Goal: Task Accomplishment & Management: Complete application form

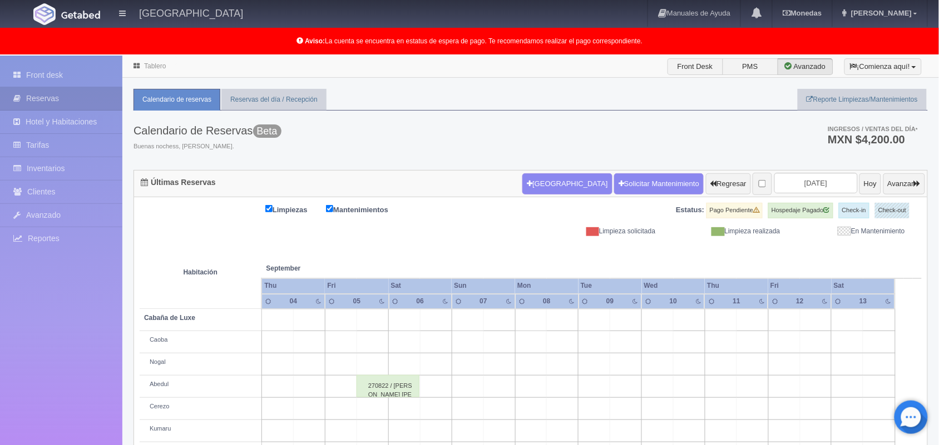
click at [152, 68] on link "Tablero" at bounding box center [155, 66] width 22 height 8
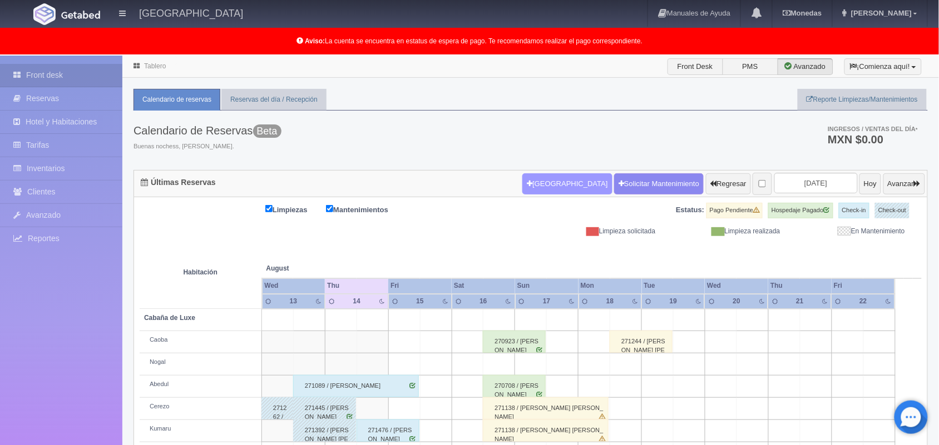
click at [532, 187] on button "[GEOGRAPHIC_DATA]" at bounding box center [567, 183] width 90 height 21
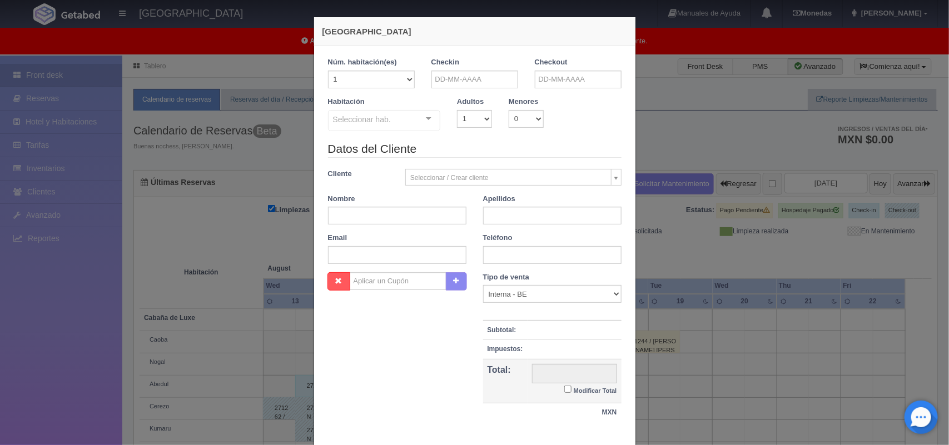
checkbox input "false"
click at [470, 76] on input "text" at bounding box center [474, 80] width 87 height 18
click at [508, 167] on link "15" at bounding box center [514, 166] width 14 height 16
type input "15-08-2025"
checkbox input "false"
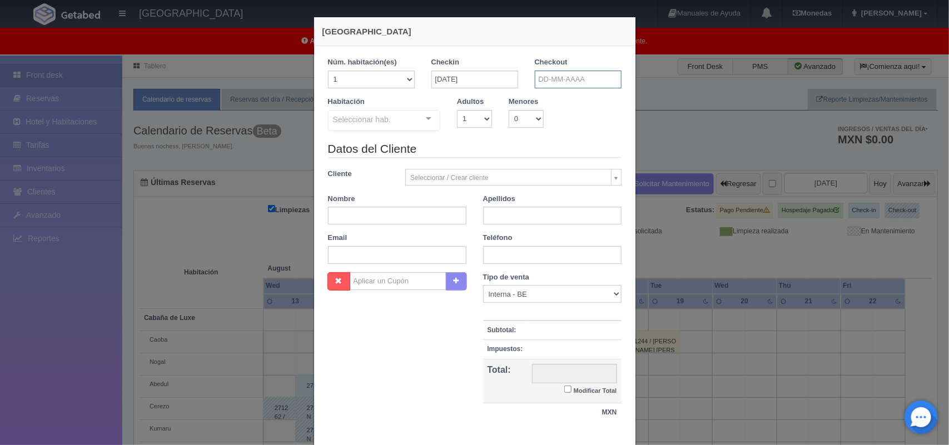
click at [582, 74] on input "text" at bounding box center [578, 80] width 87 height 18
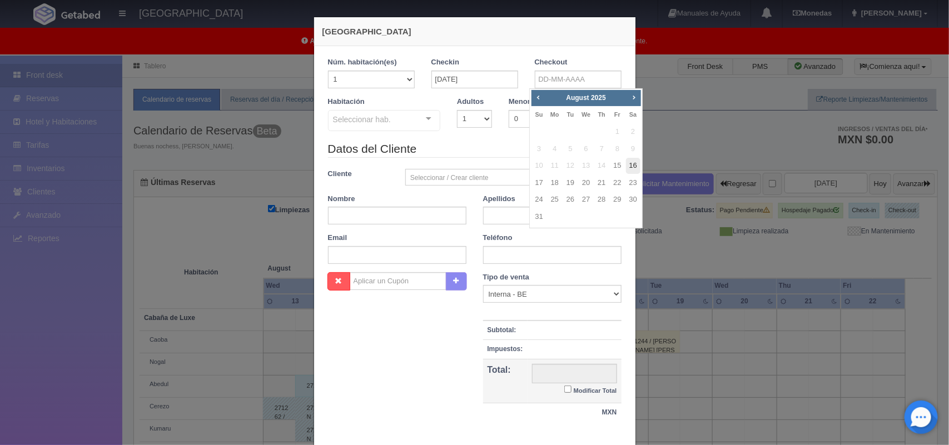
click at [634, 167] on link "16" at bounding box center [633, 166] width 14 height 16
type input "16-08-2025"
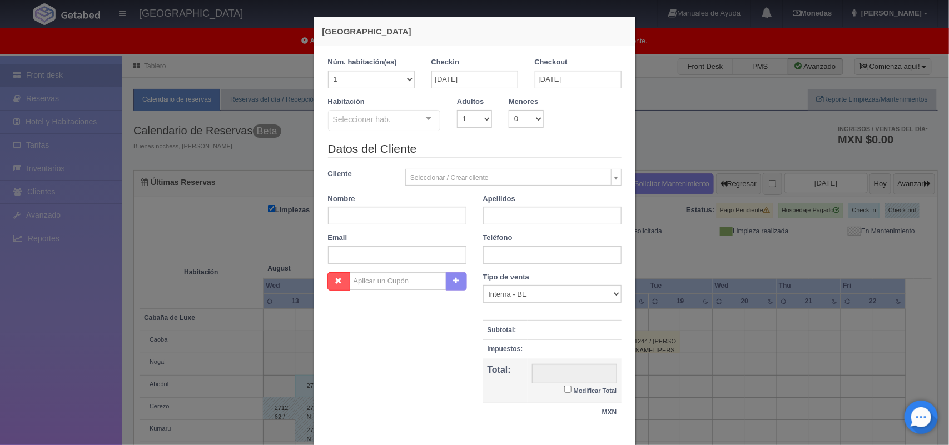
checkbox input "false"
click at [474, 121] on select "1 2 3 4 5 6 7 8 9 10" at bounding box center [474, 119] width 35 height 18
select select "2"
click at [457, 110] on select "1 2 3 4 5 6 7 8 9 10" at bounding box center [474, 119] width 35 height 18
click at [421, 120] on div "Seleccionar hab. Cabaña de Luxe Cabaña de Luxe - Sin asignar Caoba Nogal Abedul…" at bounding box center [384, 121] width 113 height 22
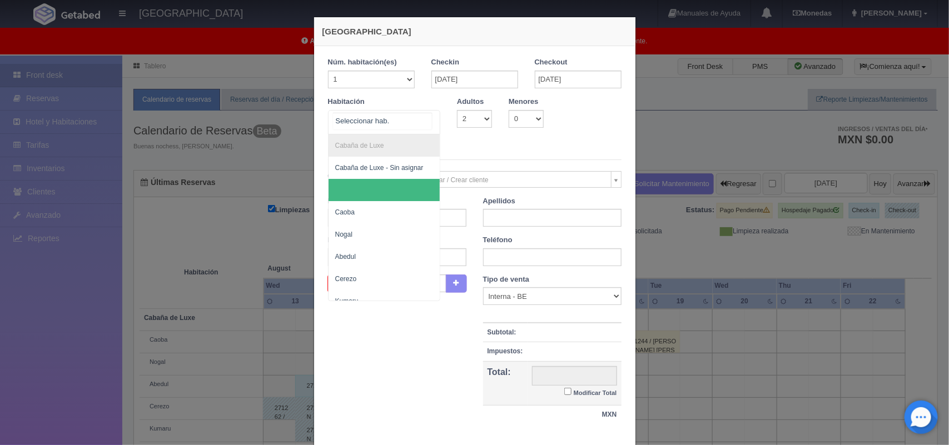
scroll to position [156, 0]
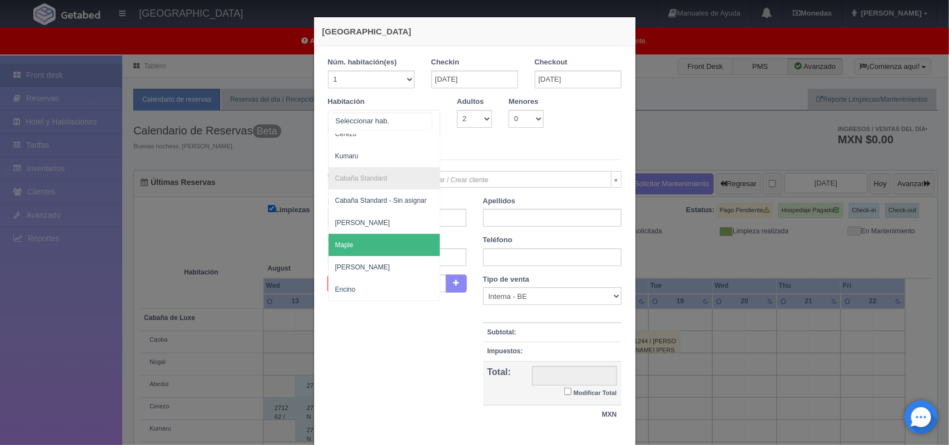
click at [390, 236] on span "Maple" at bounding box center [385, 245] width 112 height 22
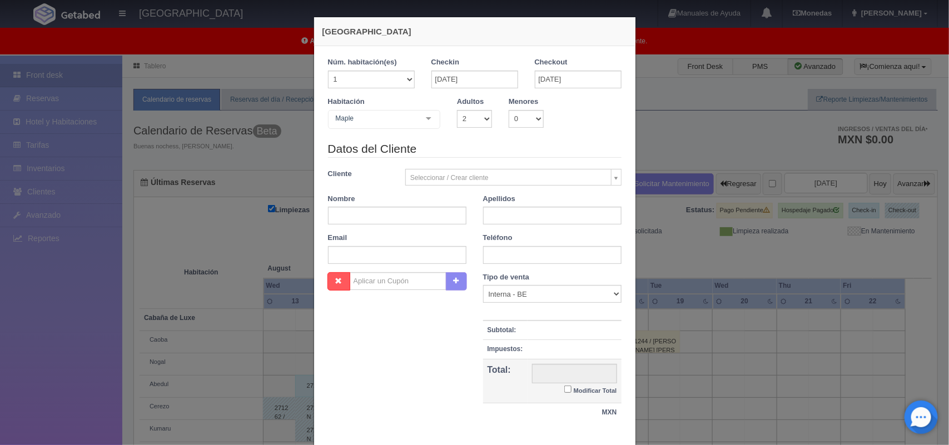
checkbox input "false"
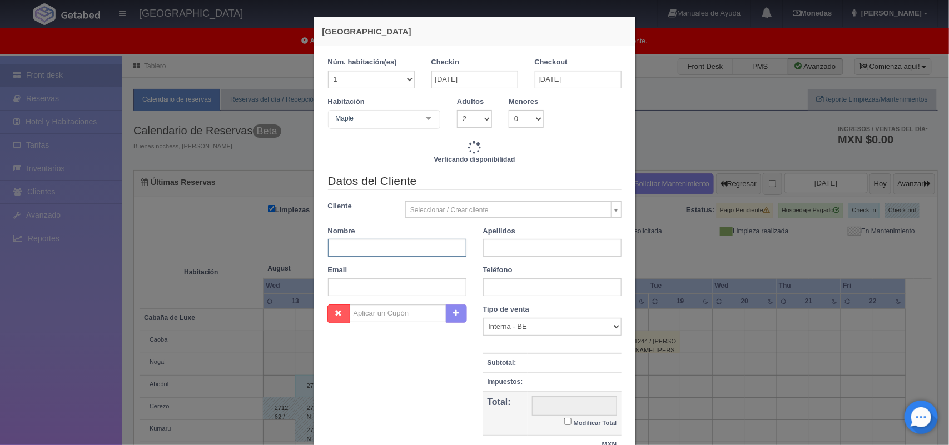
type input "1600.00"
checkbox input "false"
click at [369, 251] on input "text" at bounding box center [397, 248] width 138 height 18
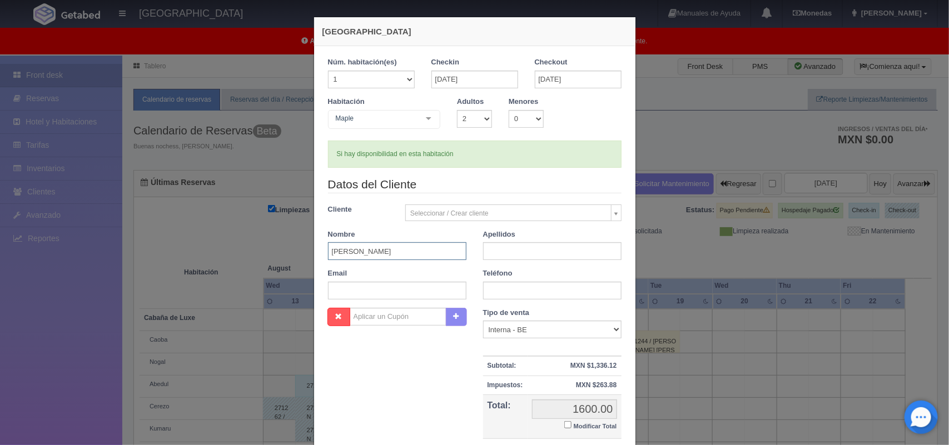
type input "Leidy"
click at [491, 257] on input "text" at bounding box center [552, 251] width 138 height 18
type input "Nava Orozco"
click at [519, 295] on input "text" at bounding box center [552, 291] width 138 height 18
type input "5527677530"
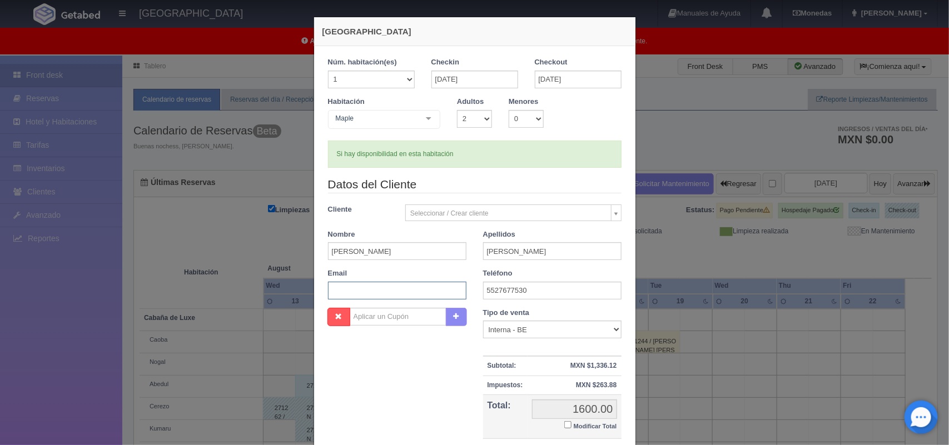
click at [424, 296] on input "text" at bounding box center [397, 291] width 138 height 18
type input "navaleidy76@gmail.com"
click at [564, 424] on input "Modificar Total" at bounding box center [567, 424] width 7 height 7
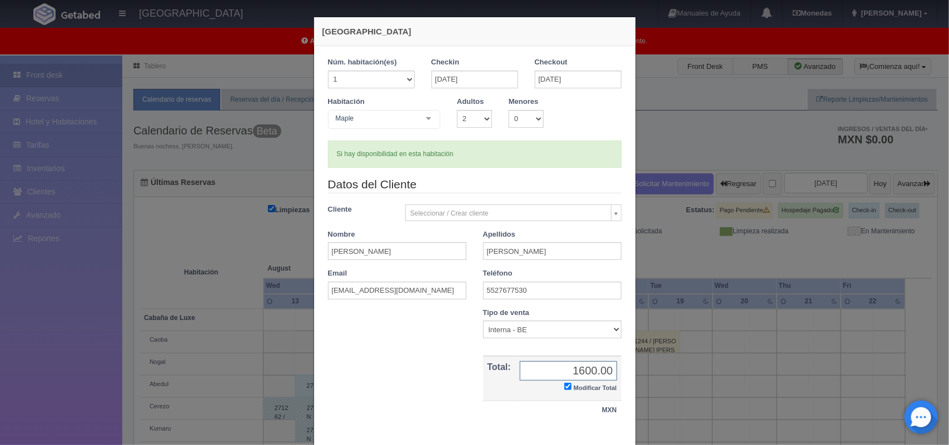
checkbox input "true"
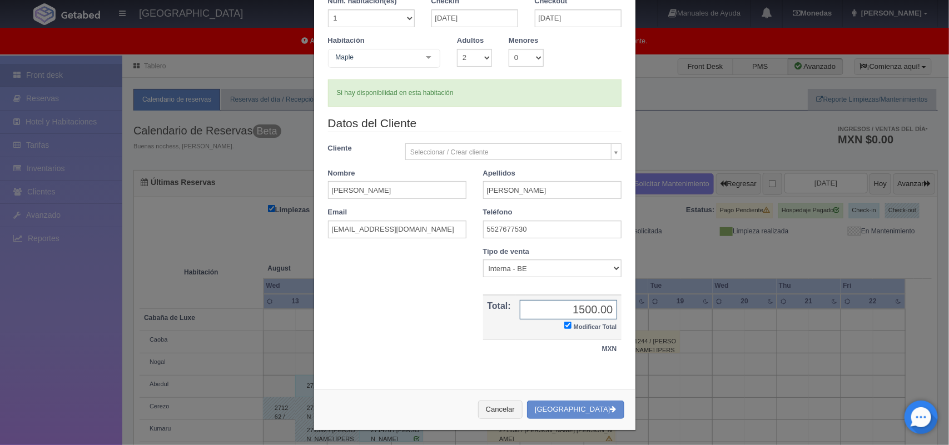
scroll to position [64, 0]
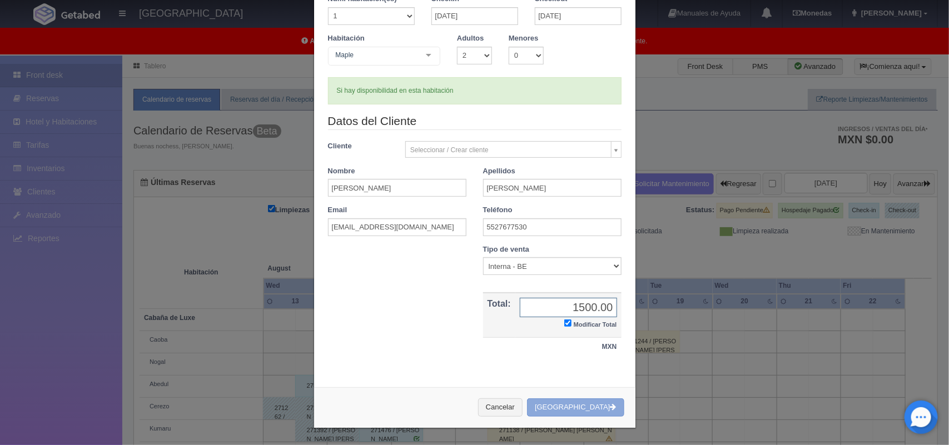
type input "1500.00"
click at [571, 409] on button "[GEOGRAPHIC_DATA]" at bounding box center [575, 408] width 97 height 18
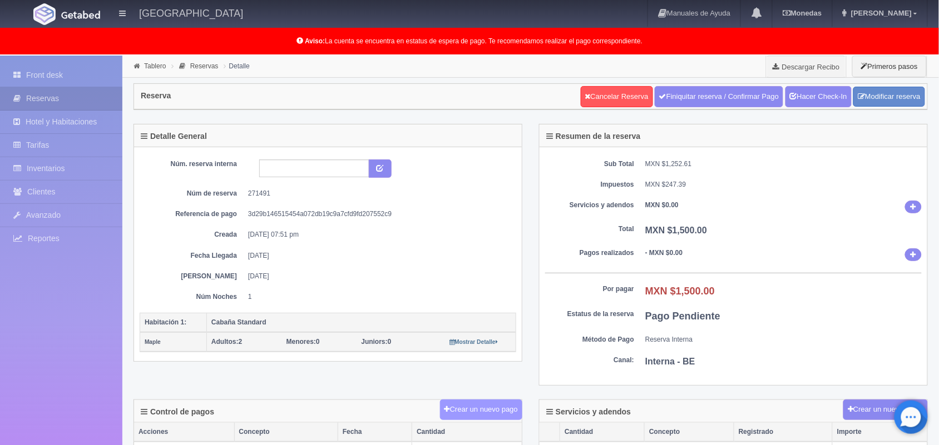
click at [488, 411] on button "Crear un nuevo pago" at bounding box center [481, 410] width 82 height 21
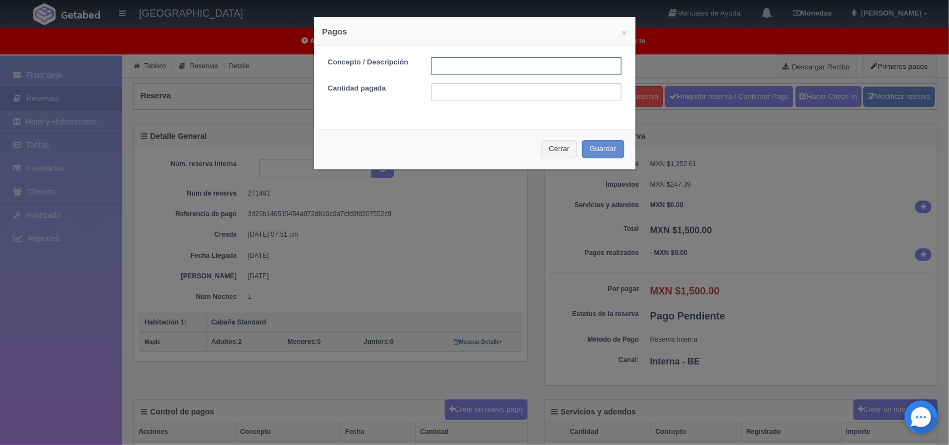
click at [456, 63] on input "text" at bounding box center [526, 66] width 190 height 18
type input "Pago efectivo [DATE]"
click at [498, 93] on input "text" at bounding box center [526, 92] width 190 height 18
type input "1500.00"
click at [591, 153] on button "Guardar" at bounding box center [603, 149] width 42 height 18
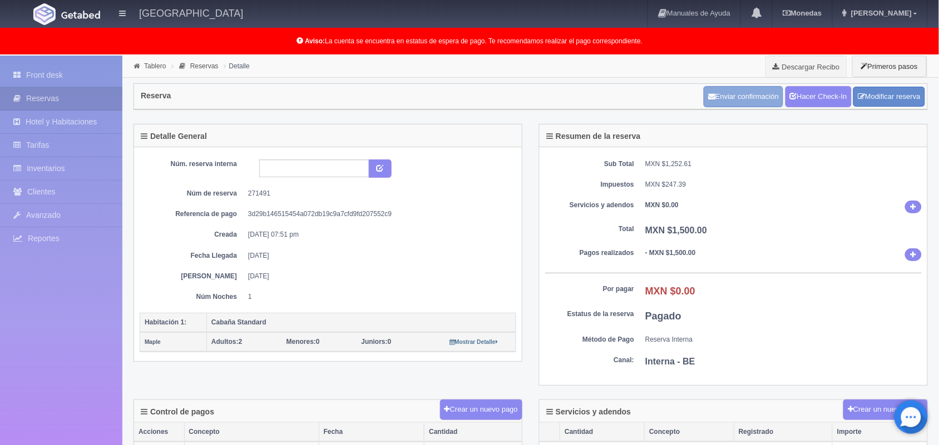
click at [740, 98] on button "Enviar confirmación" at bounding box center [743, 96] width 80 height 21
click at [146, 63] on link "Tablero" at bounding box center [155, 66] width 22 height 8
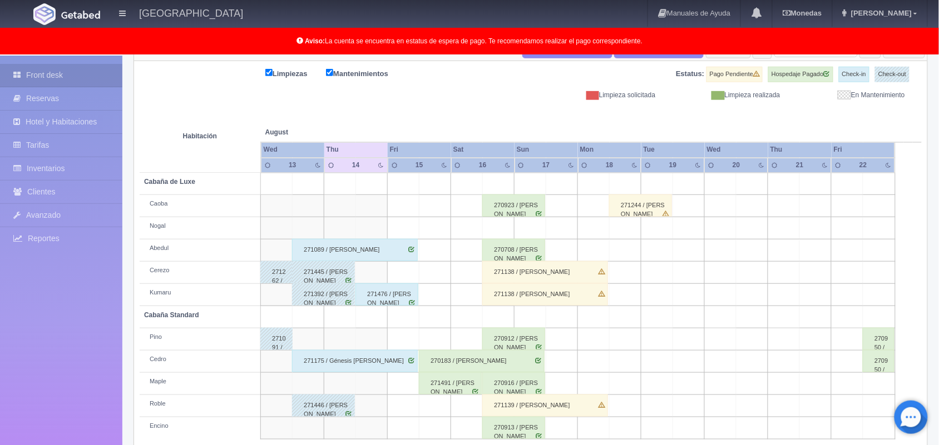
scroll to position [155, 0]
